Goal: Task Accomplishment & Management: Use online tool/utility

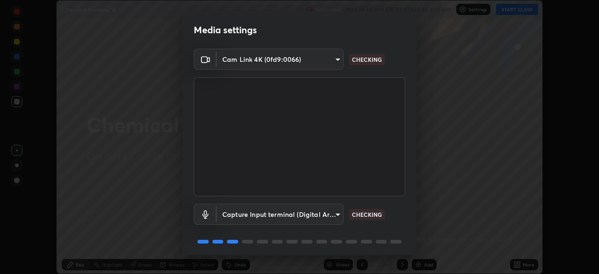
scroll to position [33, 0]
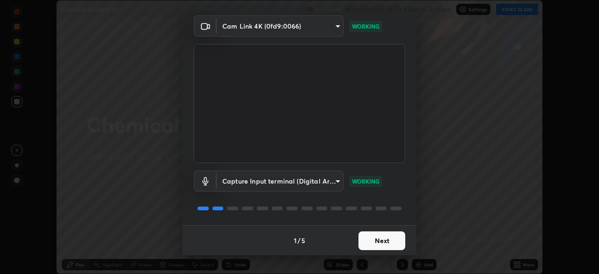
click at [382, 241] on button "Next" at bounding box center [381, 240] width 47 height 19
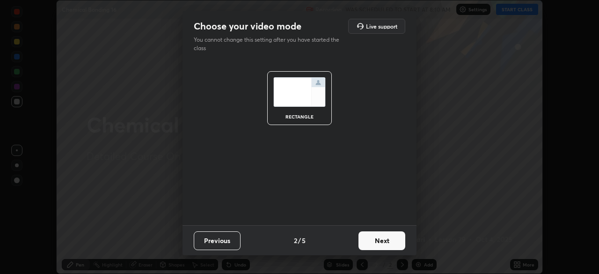
click at [384, 241] on button "Next" at bounding box center [381, 240] width 47 height 19
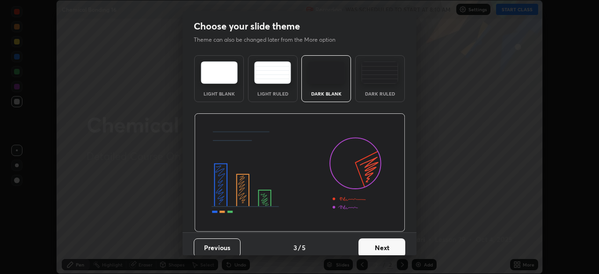
click at [385, 245] on button "Next" at bounding box center [381, 247] width 47 height 19
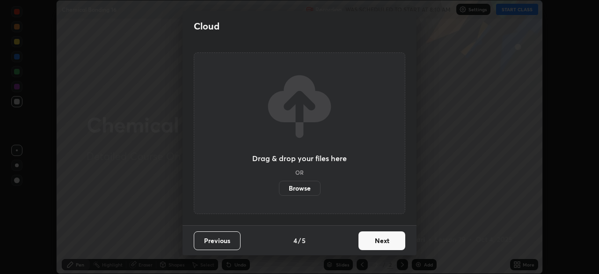
click at [386, 242] on button "Next" at bounding box center [381, 240] width 47 height 19
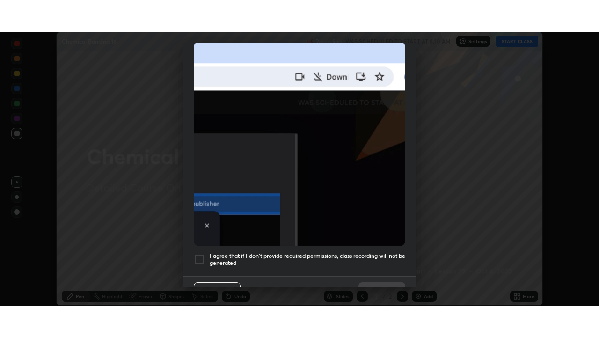
scroll to position [224, 0]
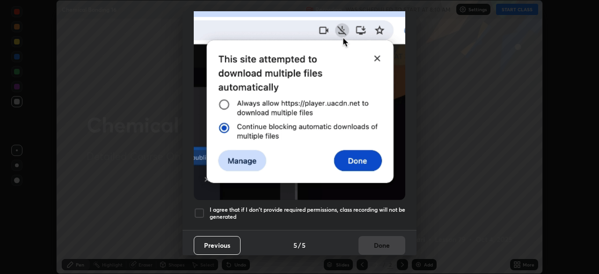
click at [202, 207] on div at bounding box center [199, 212] width 11 height 11
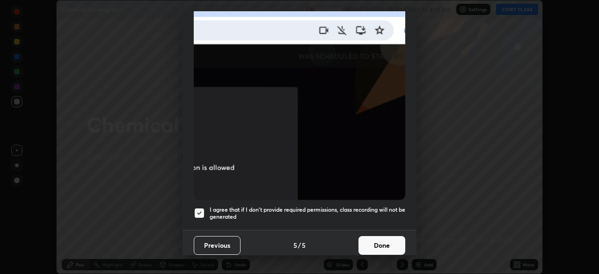
click at [386, 238] on button "Done" at bounding box center [381, 245] width 47 height 19
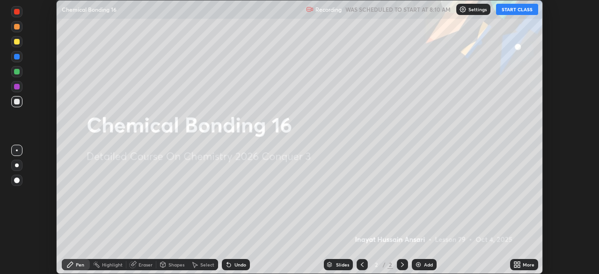
click at [526, 9] on button "START CLASS" at bounding box center [517, 9] width 42 height 11
click at [518, 264] on icon at bounding box center [516, 264] width 7 height 7
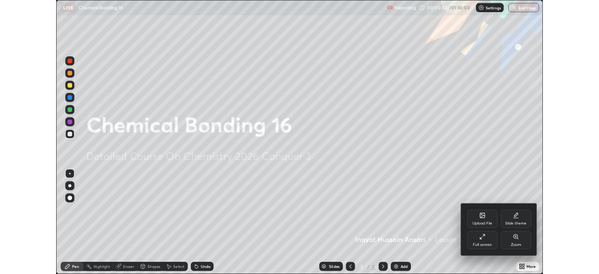
scroll to position [337, 599]
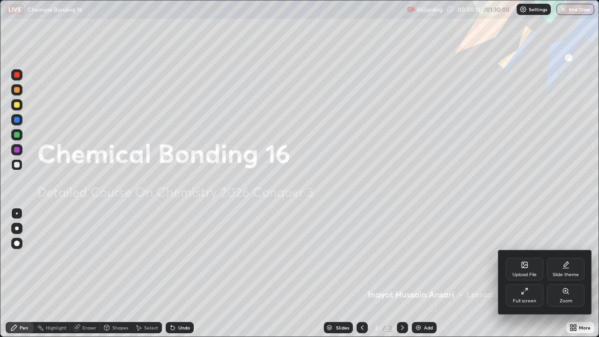
click at [572, 273] on div "Slide theme" at bounding box center [565, 274] width 26 height 5
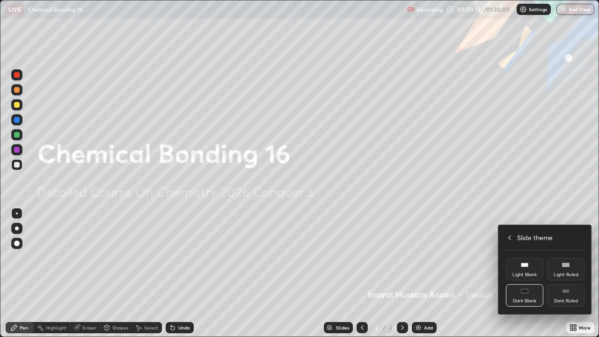
click at [568, 273] on div "Dark Ruled" at bounding box center [565, 295] width 37 height 22
click at [517, 273] on div at bounding box center [299, 168] width 599 height 337
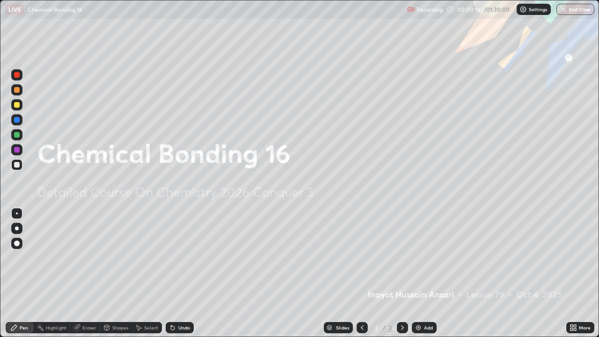
click at [417, 273] on img at bounding box center [417, 327] width 7 height 7
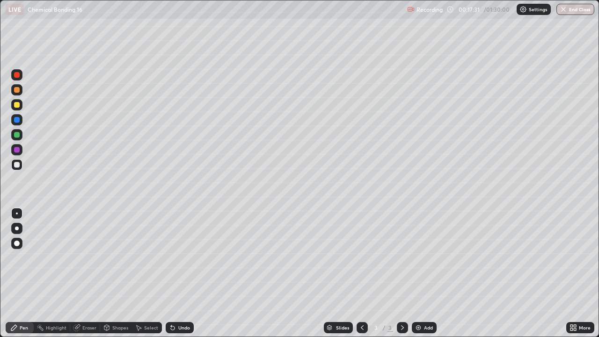
click at [89, 273] on div "Eraser" at bounding box center [89, 327] width 14 height 5
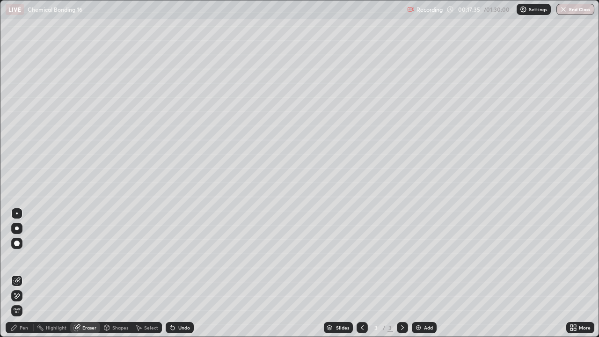
click at [28, 273] on div "Pen" at bounding box center [20, 327] width 28 height 11
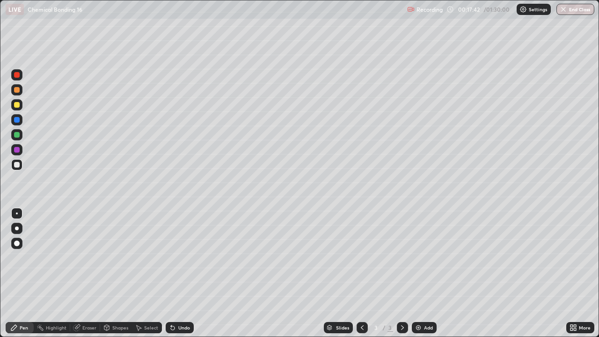
click at [87, 273] on div "Eraser" at bounding box center [89, 327] width 14 height 5
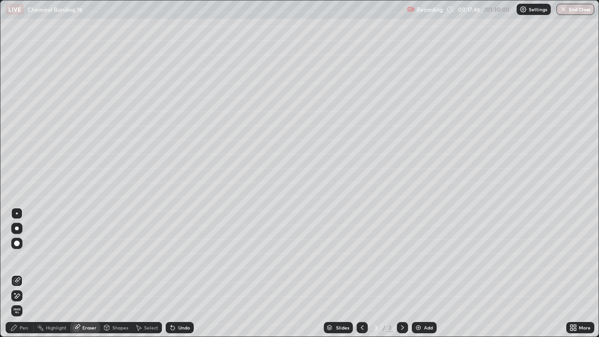
click at [27, 273] on div "Pen" at bounding box center [24, 327] width 8 height 5
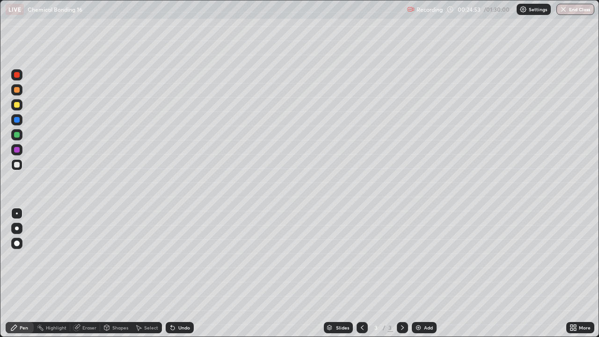
click at [419, 273] on img at bounding box center [417, 327] width 7 height 7
click at [415, 273] on img at bounding box center [417, 327] width 7 height 7
click at [416, 273] on img at bounding box center [417, 327] width 7 height 7
click at [417, 273] on img at bounding box center [417, 327] width 7 height 7
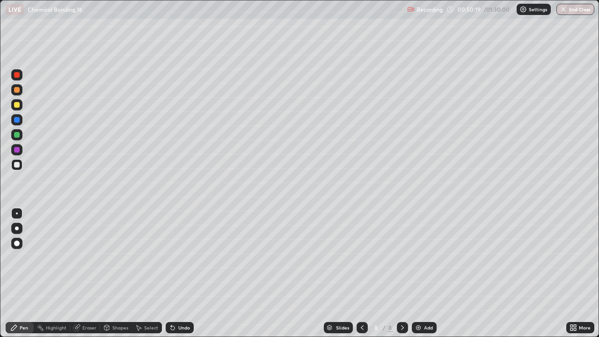
click at [414, 273] on img at bounding box center [417, 327] width 7 height 7
click at [415, 273] on img at bounding box center [417, 327] width 7 height 7
click at [417, 273] on img at bounding box center [417, 327] width 7 height 7
click at [414, 273] on img at bounding box center [417, 327] width 7 height 7
click at [419, 273] on img at bounding box center [417, 327] width 7 height 7
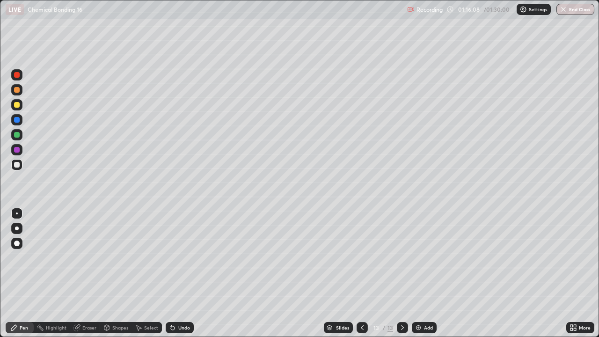
click at [92, 273] on div "Eraser" at bounding box center [89, 327] width 14 height 5
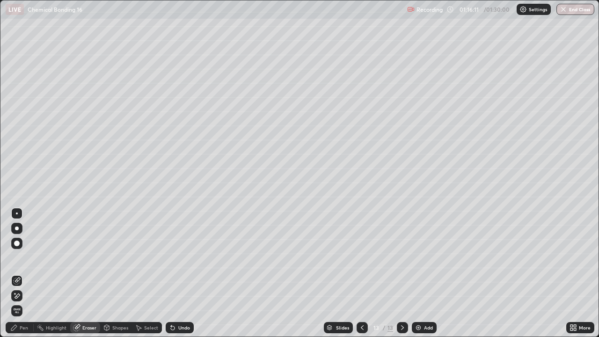
click at [29, 273] on div "Pen" at bounding box center [20, 327] width 28 height 11
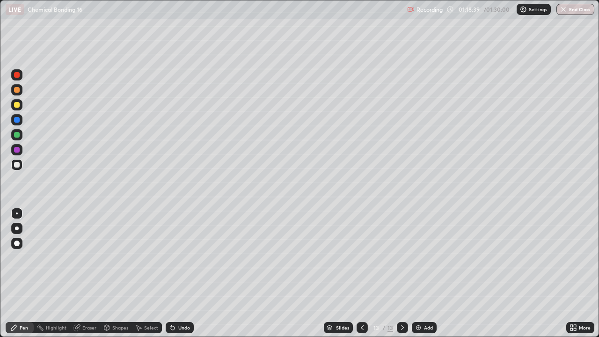
click at [418, 273] on img at bounding box center [417, 327] width 7 height 7
click at [416, 273] on img at bounding box center [417, 327] width 7 height 7
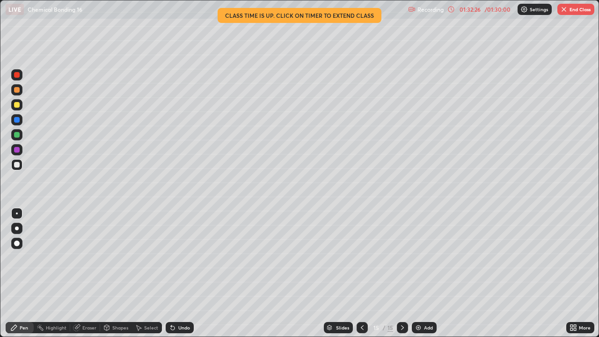
click at [415, 273] on img at bounding box center [417, 327] width 7 height 7
click at [563, 9] on img "button" at bounding box center [563, 9] width 7 height 7
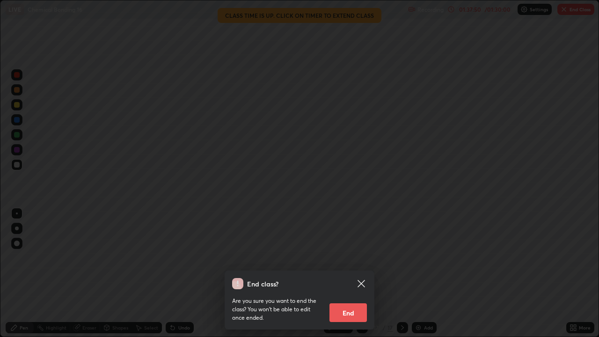
click at [356, 273] on button "End" at bounding box center [347, 312] width 37 height 19
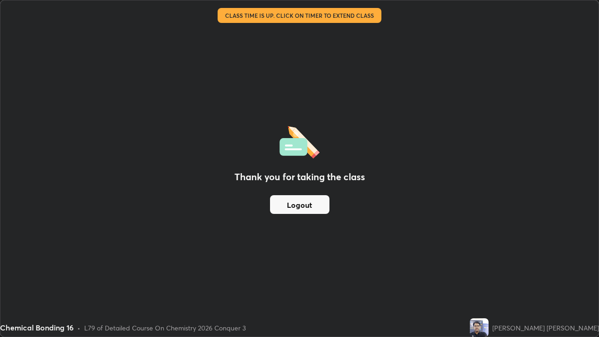
click at [488, 273] on img at bounding box center [479, 327] width 19 height 19
click at [310, 210] on button "Logout" at bounding box center [299, 204] width 59 height 19
click at [314, 203] on button "Logout" at bounding box center [299, 204] width 59 height 19
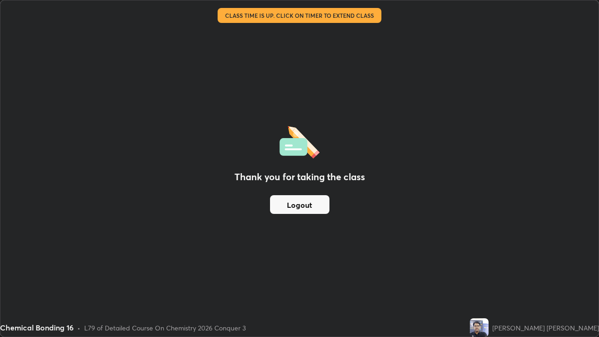
click at [287, 67] on div "Thank you for taking the class Logout" at bounding box center [299, 168] width 598 height 336
click at [296, 34] on div "Thank you for taking the class Logout" at bounding box center [299, 168] width 598 height 336
click at [282, 68] on div "Thank you for taking the class Logout" at bounding box center [299, 168] width 598 height 336
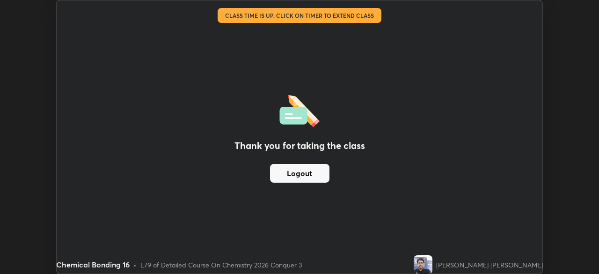
scroll to position [46498, 46173]
click at [300, 175] on button "Logout" at bounding box center [299, 173] width 59 height 19
click at [312, 174] on button "Logout" at bounding box center [299, 173] width 59 height 19
